Goal: Information Seeking & Learning: Stay updated

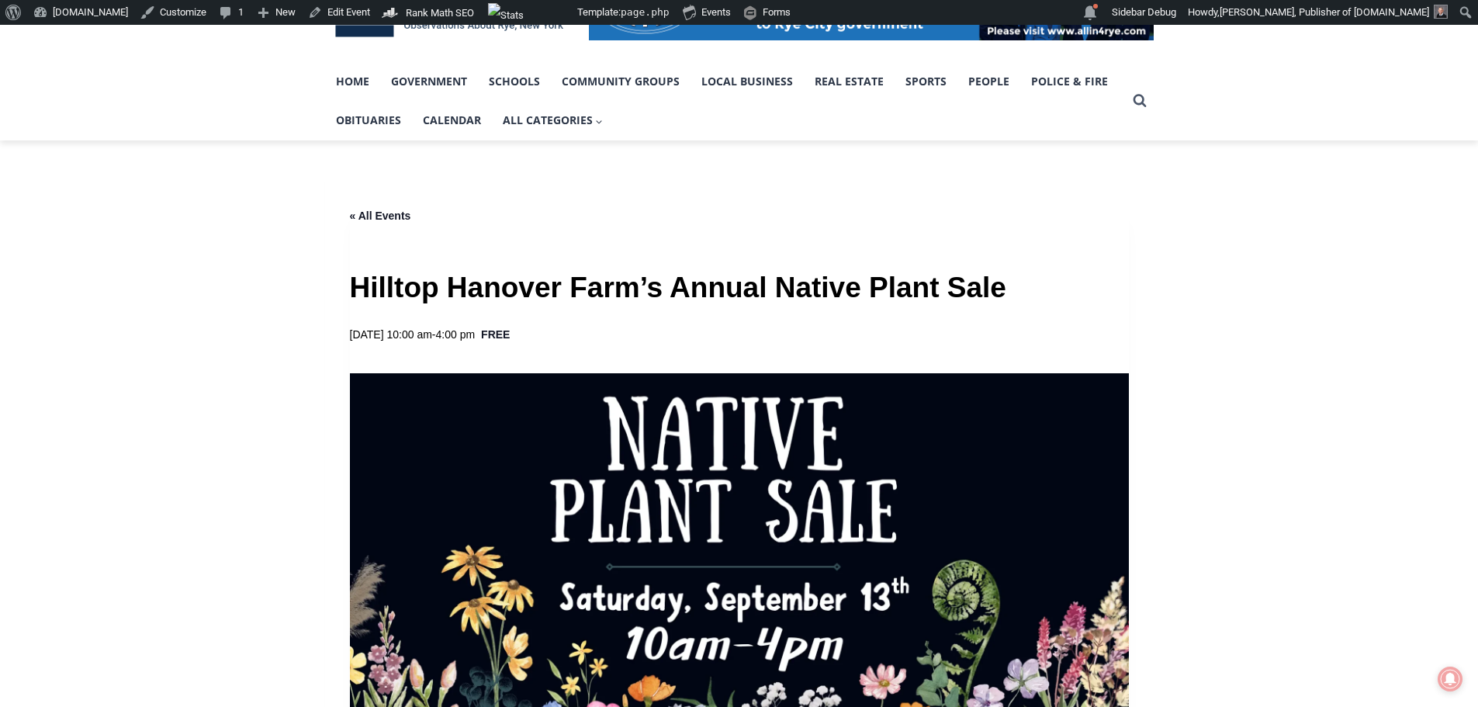
scroll to position [310, 0]
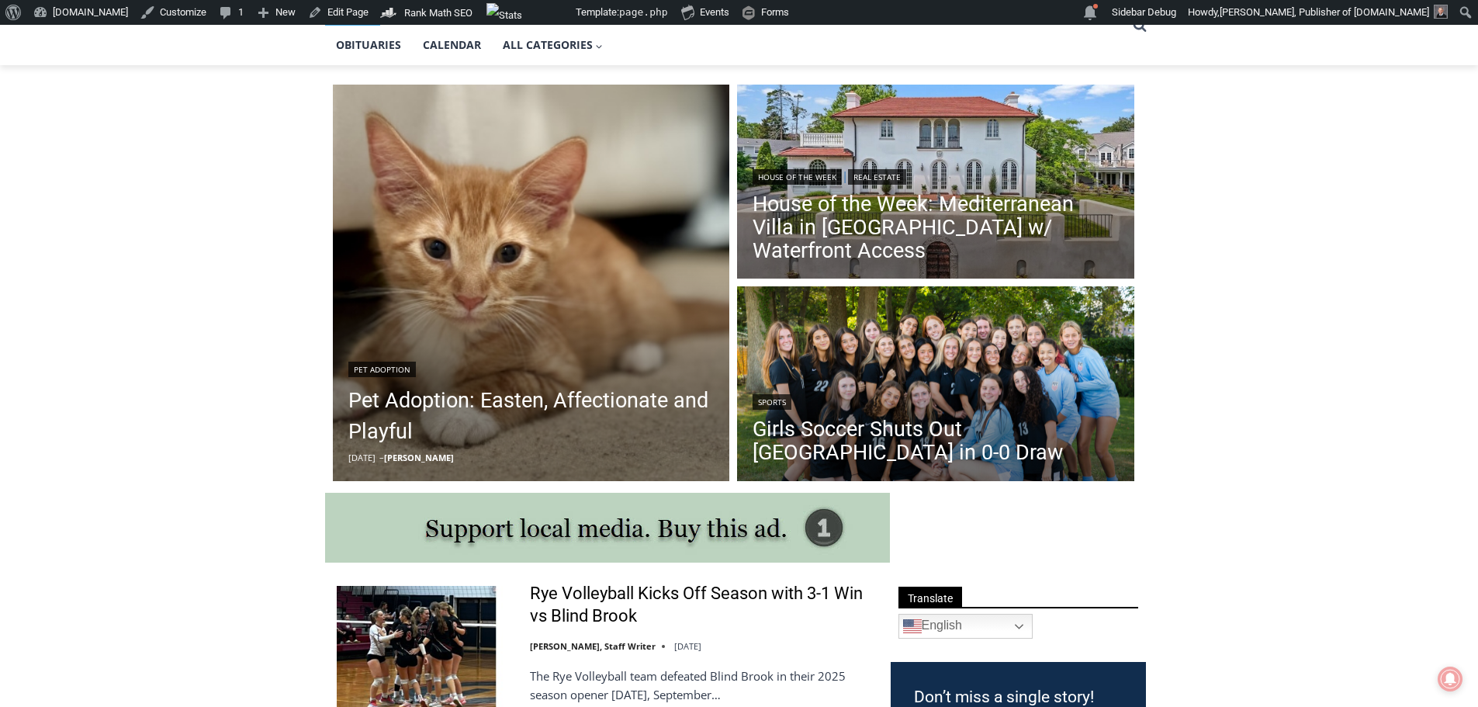
scroll to position [388, 0]
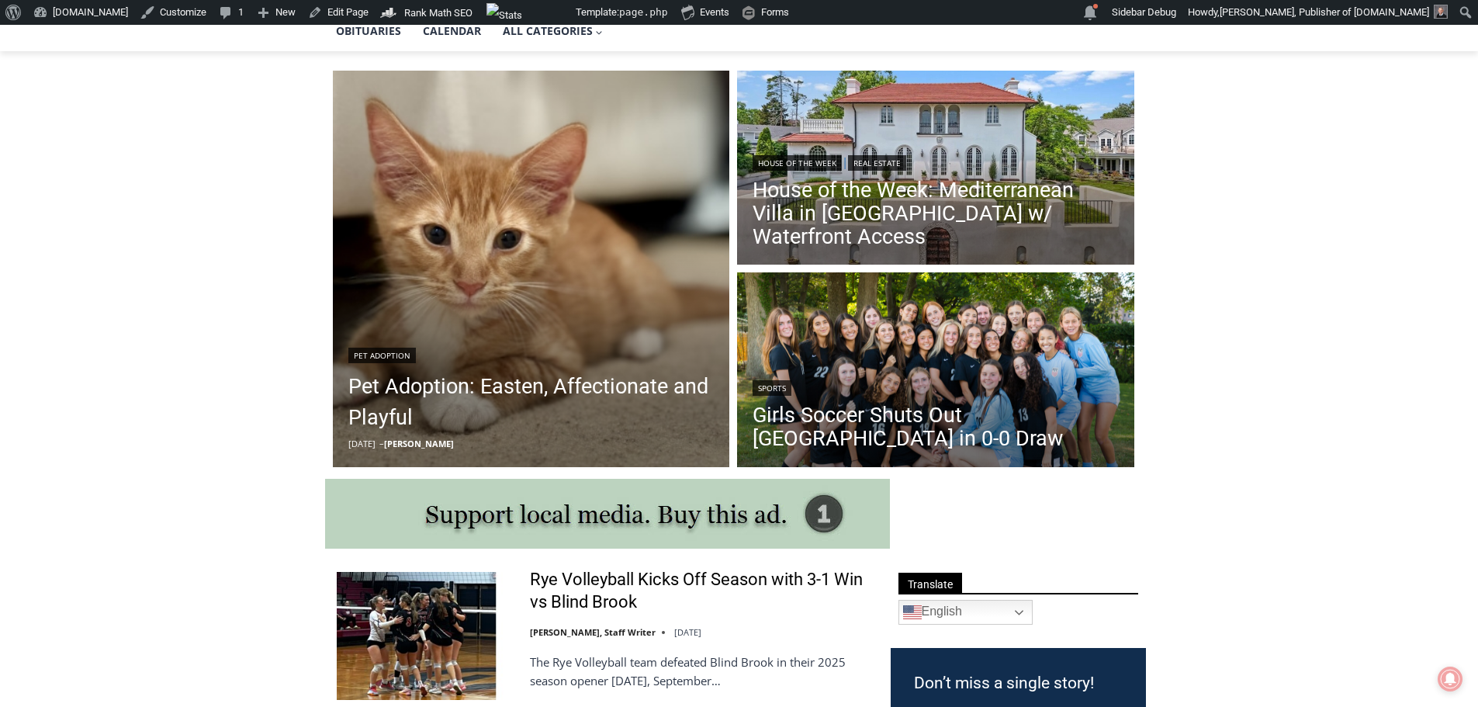
drag, startPoint x: 998, startPoint y: 412, endPoint x: 179, endPoint y: 436, distance: 819.4
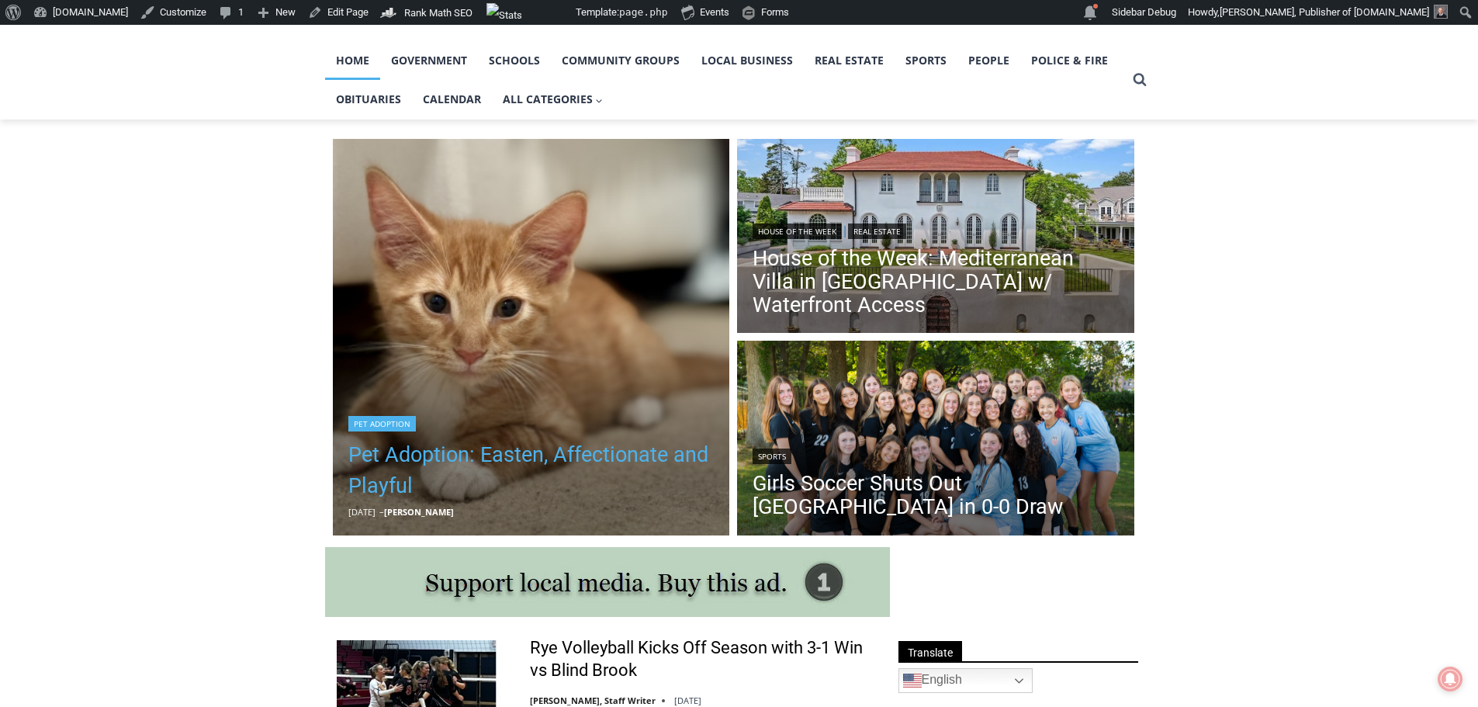
scroll to position [310, 0]
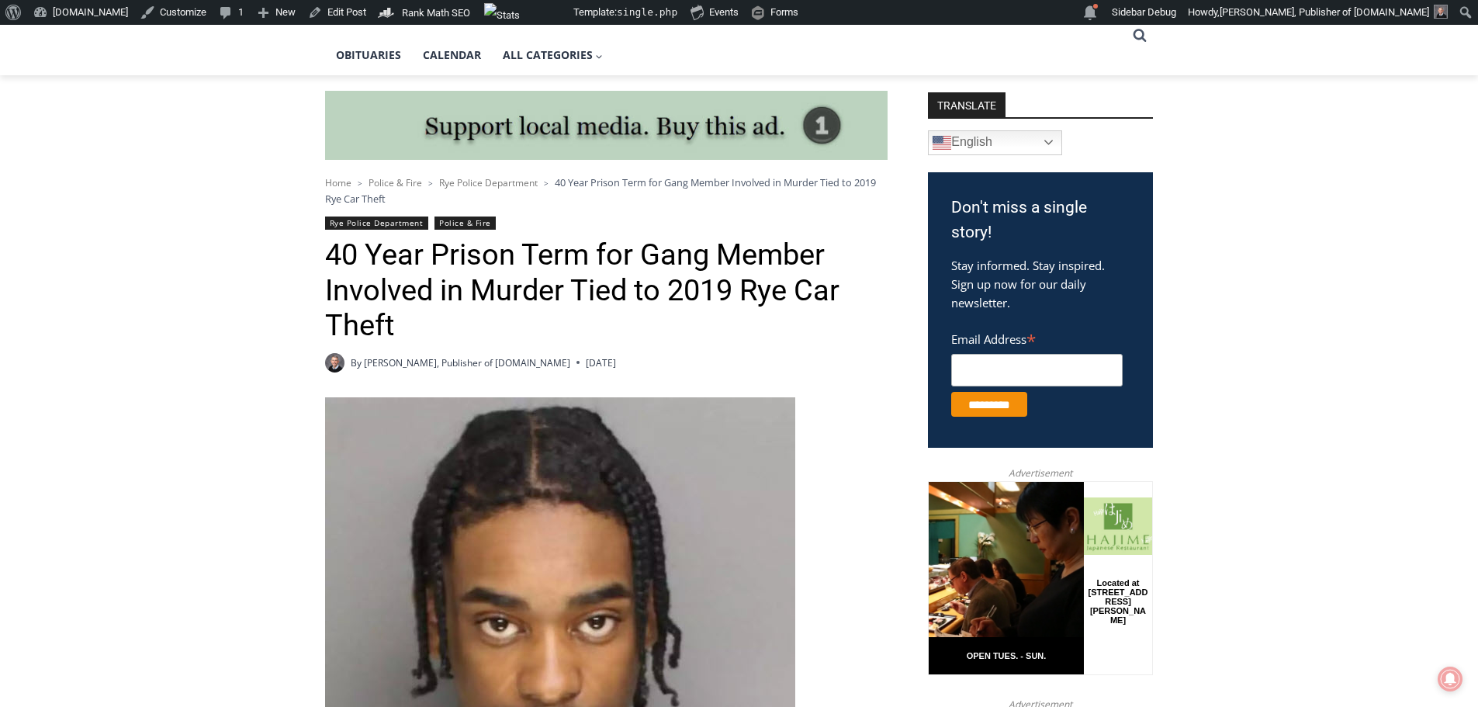
scroll to position [465, 0]
